Goal: Information Seeking & Learning: Learn about a topic

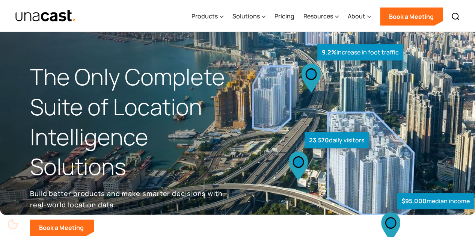
click at [214, 19] on div "Products" at bounding box center [205, 16] width 26 height 9
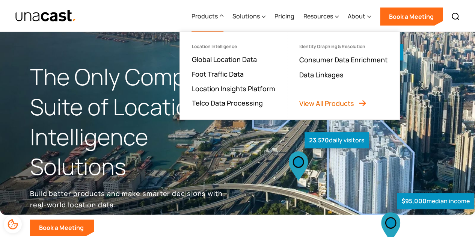
click at [359, 106] on link "View All Products" at bounding box center [333, 103] width 68 height 9
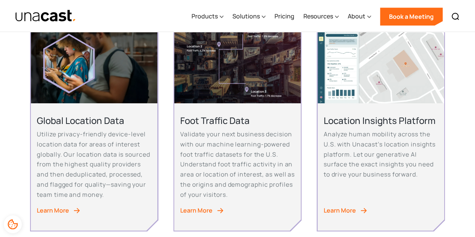
scroll to position [209, 0]
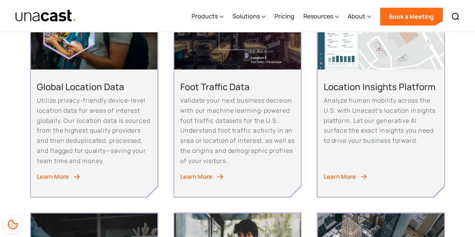
click at [355, 171] on div "Location Insights Platform Analyze human mobility across the U.S. with Unacast’…" at bounding box center [381, 133] width 127 height 127
click at [349, 177] on div "Learn More" at bounding box center [340, 177] width 32 height 10
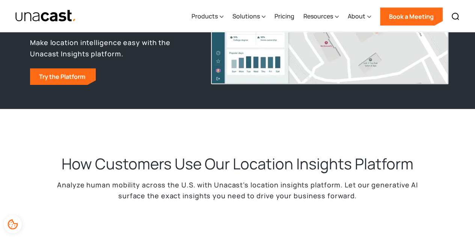
scroll to position [61, 0]
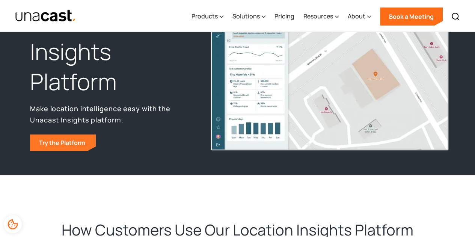
click at [65, 144] on link "Try the Platform" at bounding box center [63, 143] width 66 height 17
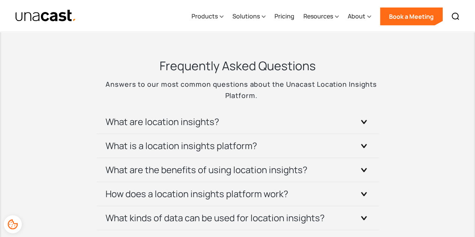
scroll to position [2433, 0]
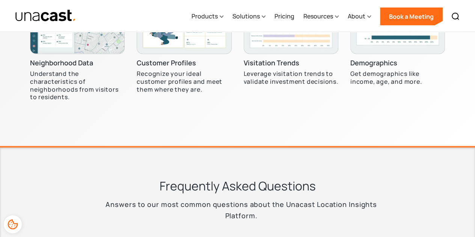
scroll to position [2322, 0]
drag, startPoint x: 405, startPoint y: 84, endPoint x: 366, endPoint y: 53, distance: 49.2
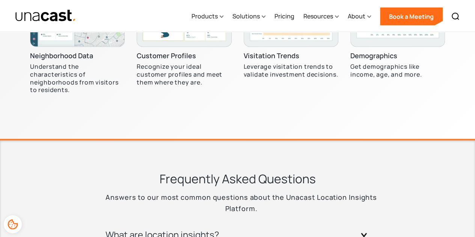
scroll to position [2330, 0]
drag, startPoint x: 268, startPoint y: 146, endPoint x: 96, endPoint y: 37, distance: 203.9
drag, startPoint x: 105, startPoint y: 37, endPoint x: 252, endPoint y: 146, distance: 182.8
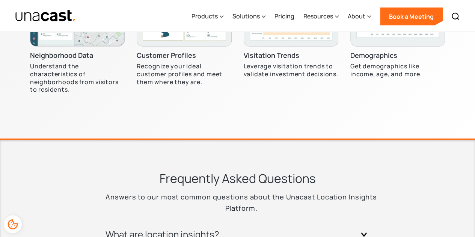
copy div "What kinds of data can be used for location insights? Location insights platfor…"
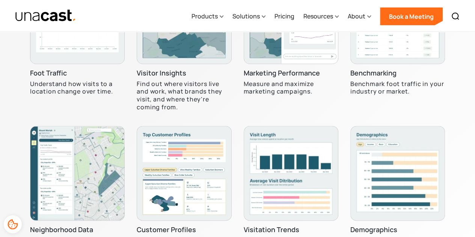
scroll to position [2161, 0]
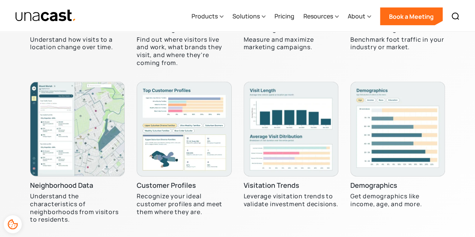
scroll to position [2201, 0]
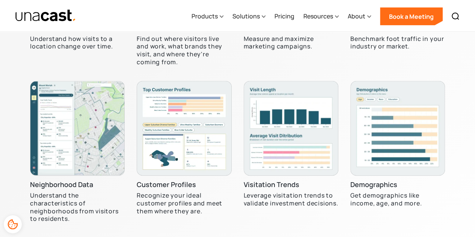
drag, startPoint x: 108, startPoint y: 69, endPoint x: 174, endPoint y: 114, distance: 80.3
copy div "What are location insights? Location insights are the actionable takeaways deri…"
drag, startPoint x: 107, startPoint y: 92, endPoint x: 244, endPoint y: 151, distance: 148.6
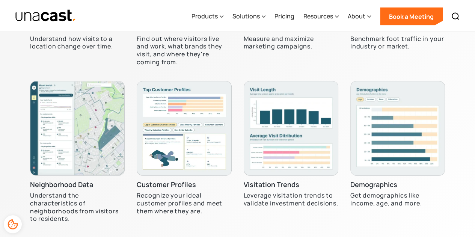
copy div "What is a location insights platform? A location insights platform is a softwar…"
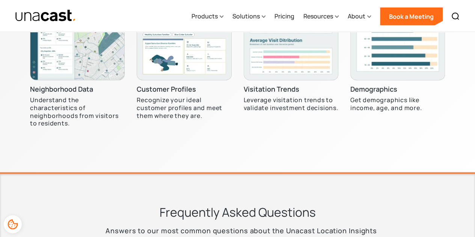
scroll to position [2308, 0]
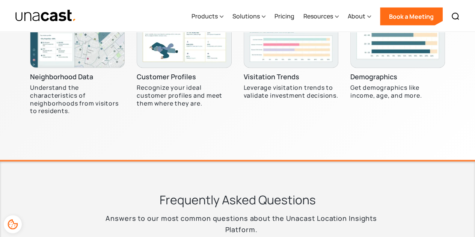
drag, startPoint x: 124, startPoint y: 127, endPoint x: 328, endPoint y: 157, distance: 206.9
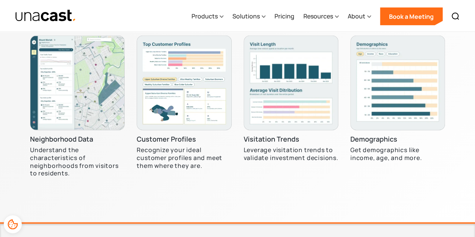
scroll to position [2247, 0]
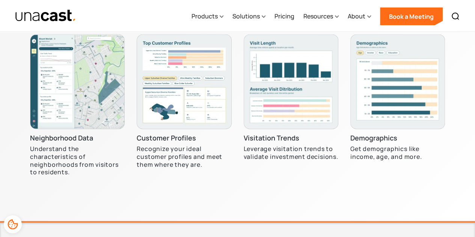
copy div "What are the benefits of using location insights? Utilizing location insights o…"
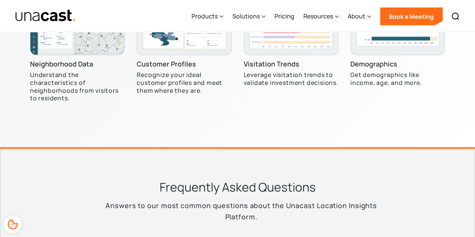
scroll to position [2378, 0]
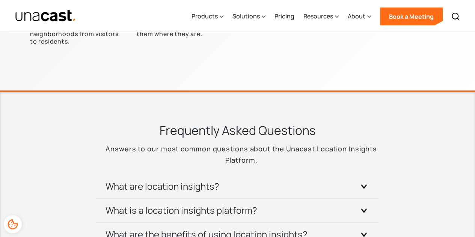
drag, startPoint x: 105, startPoint y: 94, endPoint x: 337, endPoint y: 107, distance: 232.6
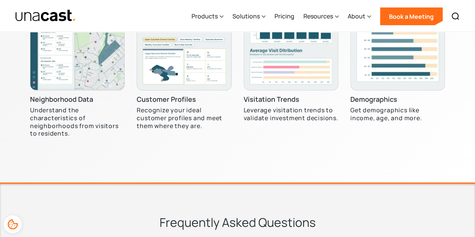
copy div "How does a location insights platform work? A location insights platform operat…"
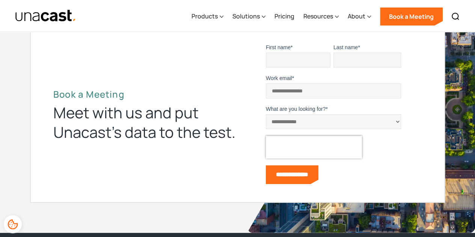
scroll to position [2715, 0]
